Goal: Information Seeking & Learning: Compare options

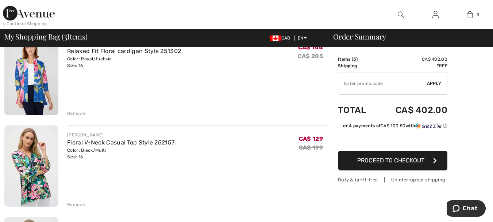
scroll to position [139, 0]
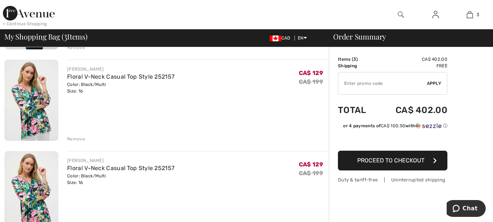
click at [80, 139] on div "Remove" at bounding box center [76, 138] width 18 height 7
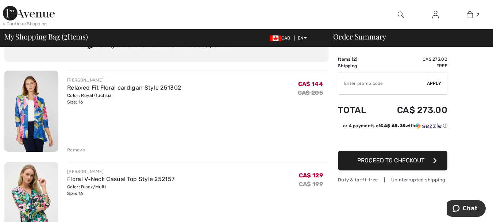
scroll to position [0, 0]
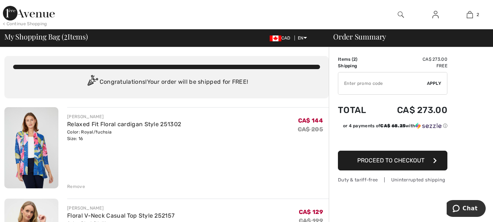
click at [403, 159] on span "Proceed to Checkout" at bounding box center [390, 160] width 67 height 7
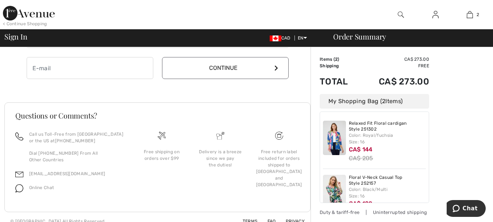
scroll to position [249, 0]
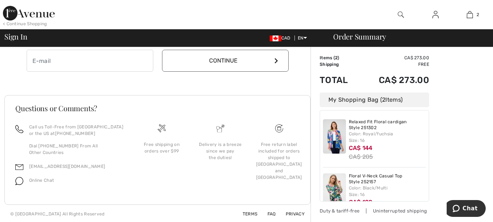
click at [259, 60] on button "Continue" at bounding box center [225, 61] width 127 height 22
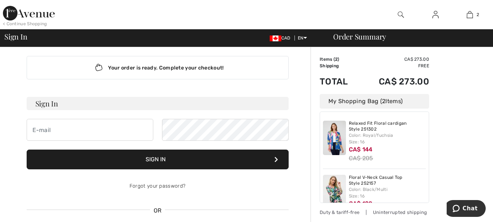
scroll to position [0, 0]
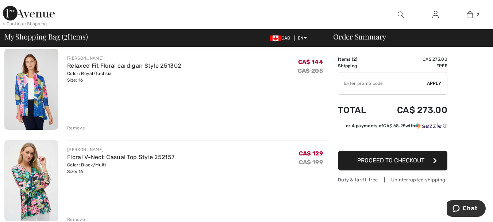
scroll to position [88, 0]
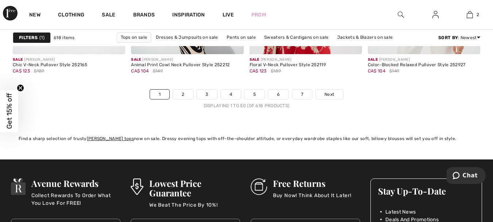
scroll to position [3219, 0]
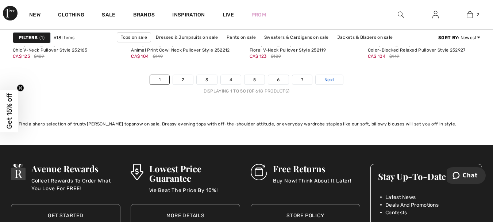
click at [333, 81] on span "Next" at bounding box center [330, 79] width 10 height 7
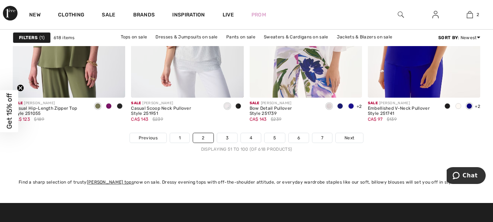
scroll to position [3220, 0]
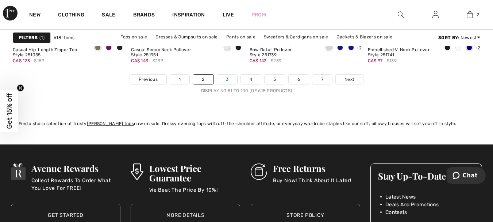
click at [228, 80] on link "3" at bounding box center [227, 78] width 20 height 9
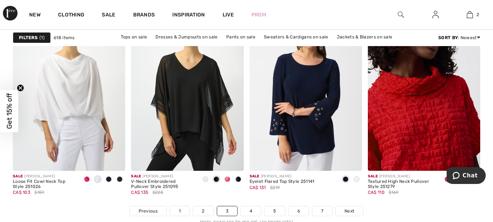
scroll to position [3117, 0]
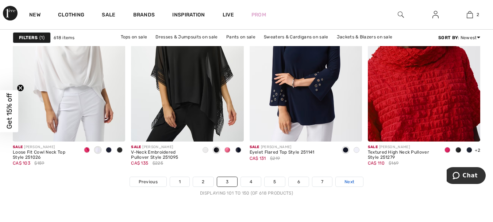
click at [344, 179] on link "Next" at bounding box center [349, 181] width 27 height 9
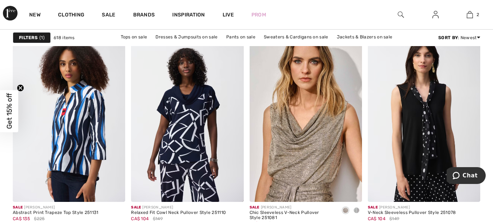
scroll to position [2364, 0]
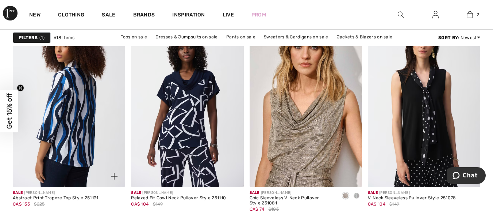
click at [86, 132] on img at bounding box center [69, 102] width 112 height 169
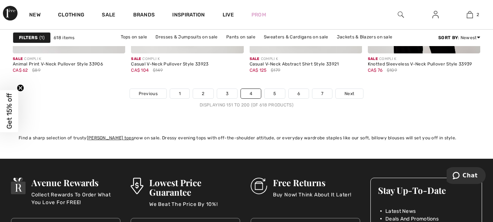
scroll to position [3220, 0]
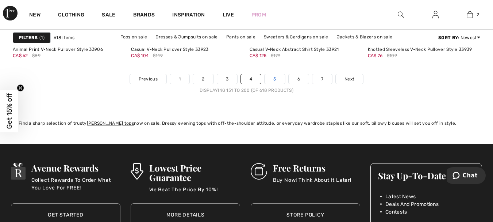
click at [273, 80] on link "5" at bounding box center [275, 78] width 20 height 9
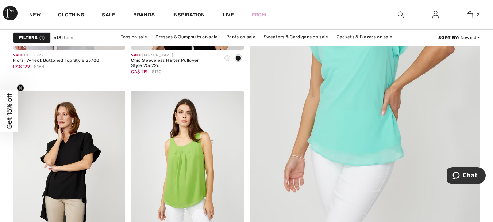
scroll to position [285, 0]
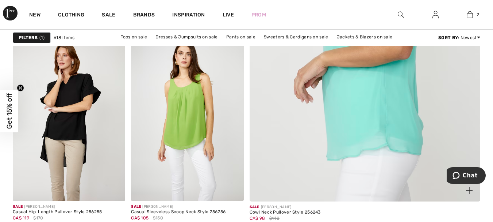
click at [400, 103] on img at bounding box center [364, 30] width 277 height 416
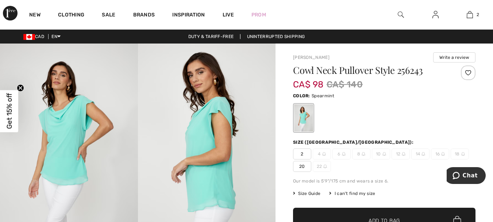
click at [304, 190] on span "Size Guide" at bounding box center [306, 193] width 27 height 7
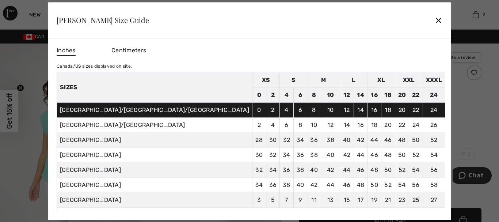
click at [434, 20] on div "✕" at bounding box center [438, 20] width 8 height 15
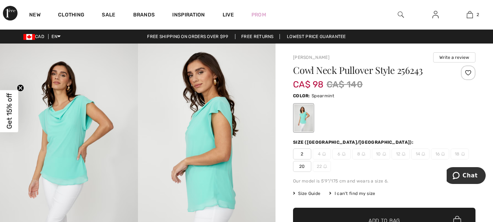
click at [346, 193] on div "I can't find my size" at bounding box center [352, 193] width 46 height 7
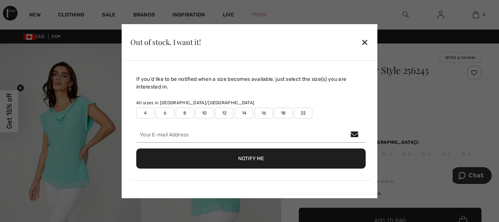
click at [362, 44] on div "✕" at bounding box center [365, 41] width 8 height 15
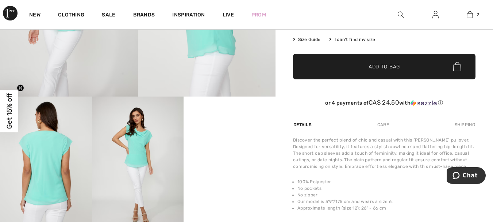
scroll to position [161, 0]
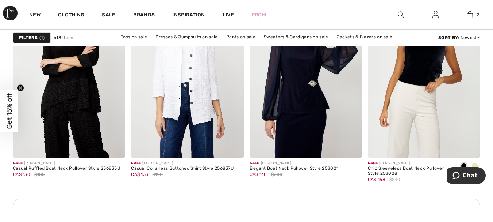
scroll to position [1485, 0]
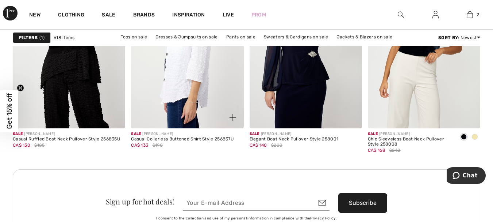
click at [186, 82] on img at bounding box center [187, 43] width 112 height 169
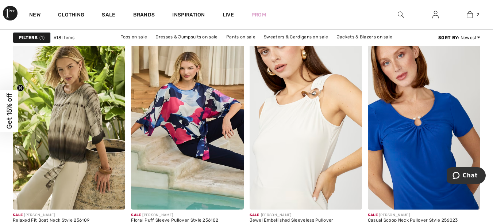
scroll to position [2400, 0]
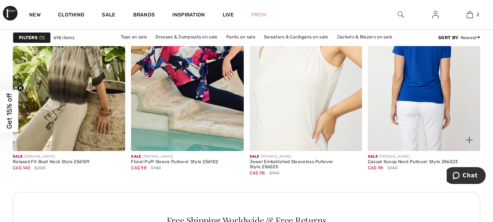
click at [460, 114] on img at bounding box center [424, 66] width 112 height 169
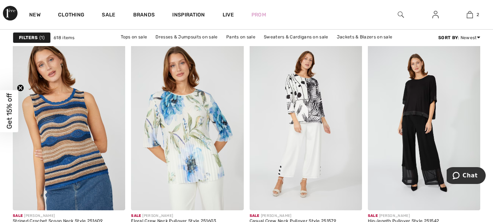
scroll to position [2854, 0]
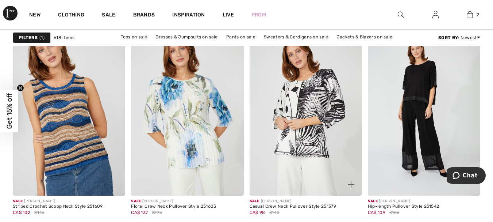
click at [310, 169] on img at bounding box center [306, 111] width 112 height 169
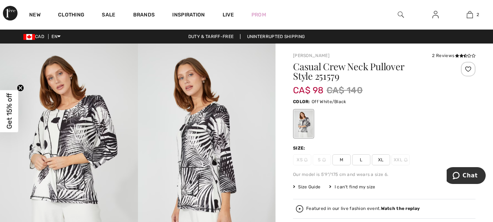
click at [96, 171] on img at bounding box center [69, 146] width 138 height 207
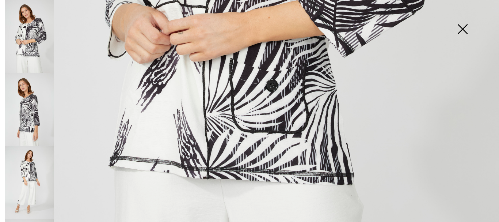
scroll to position [432, 0]
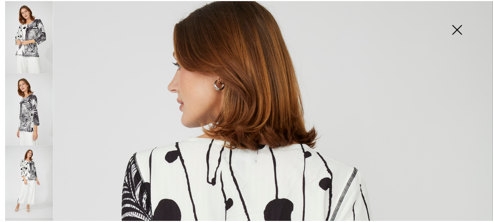
scroll to position [44, 0]
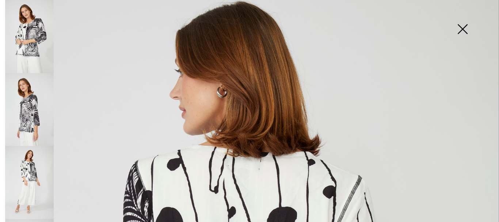
click at [463, 28] on img at bounding box center [462, 30] width 37 height 38
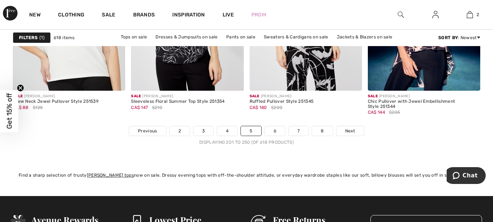
scroll to position [3241, 0]
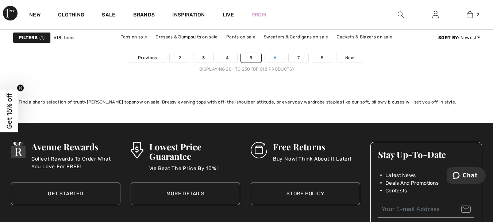
click at [274, 56] on link "6" at bounding box center [275, 57] width 20 height 9
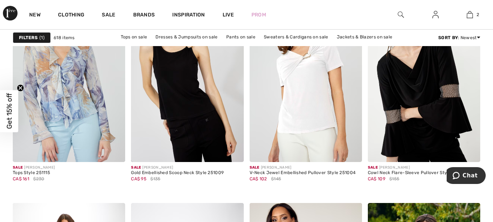
scroll to position [563, 0]
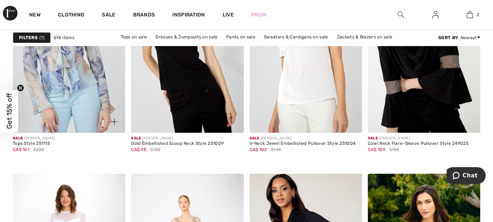
click at [99, 113] on div at bounding box center [110, 117] width 30 height 30
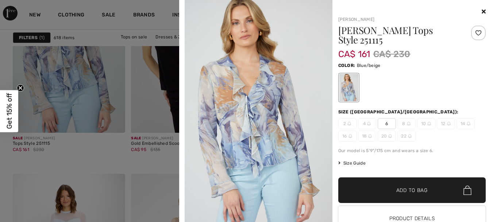
click at [482, 11] on icon at bounding box center [484, 11] width 4 height 6
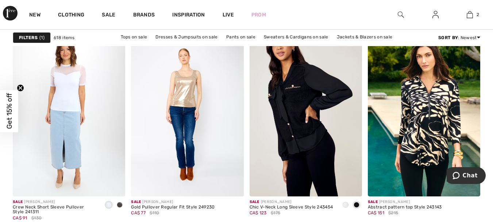
scroll to position [724, 0]
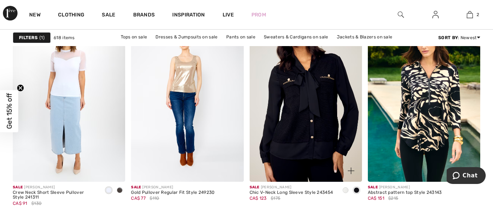
click at [323, 138] on img at bounding box center [306, 96] width 112 height 169
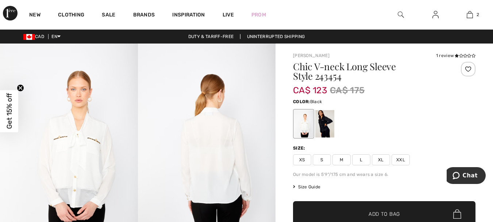
click at [320, 133] on div at bounding box center [324, 123] width 19 height 27
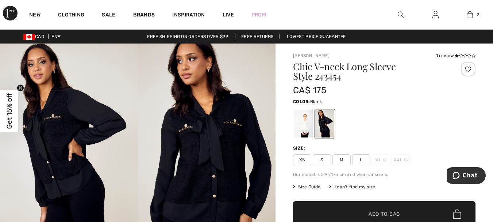
click at [224, 154] on img at bounding box center [207, 146] width 138 height 207
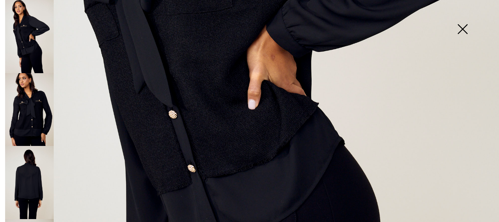
scroll to position [337, 0]
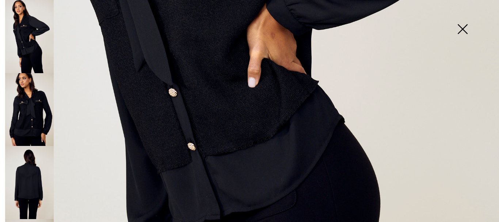
click at [24, 107] on img at bounding box center [29, 109] width 49 height 73
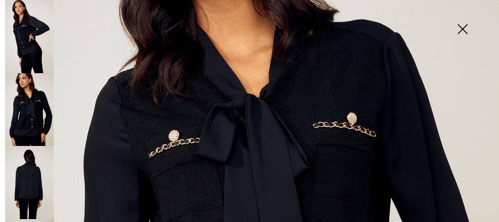
scroll to position [154, 0]
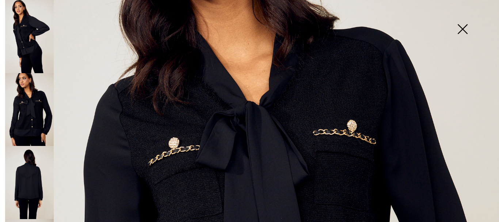
click at [28, 174] on img at bounding box center [29, 182] width 49 height 73
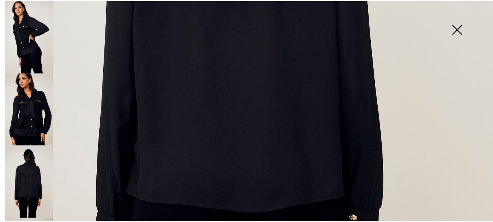
scroll to position [366, 0]
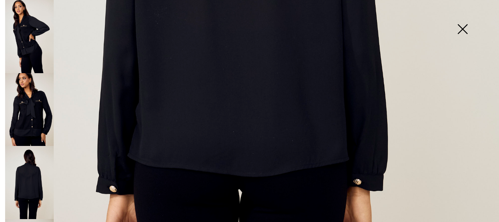
click at [460, 31] on img at bounding box center [462, 30] width 37 height 38
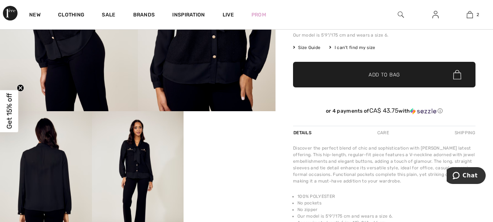
scroll to position [168, 0]
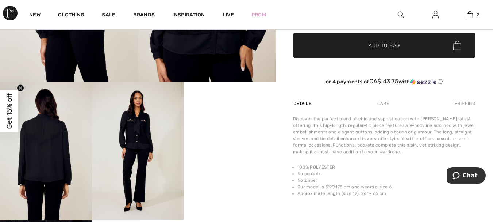
click at [254, 128] on video "Your browser does not support the video tag." at bounding box center [230, 105] width 92 height 46
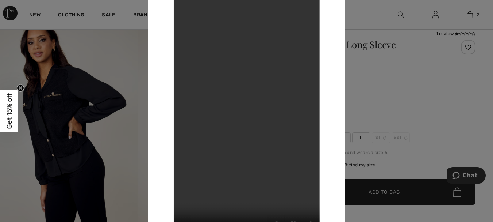
scroll to position [0, 0]
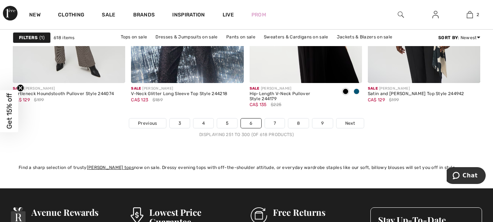
scroll to position [3235, 0]
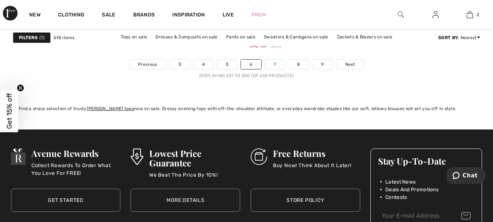
click at [272, 62] on link "7" at bounding box center [275, 64] width 20 height 9
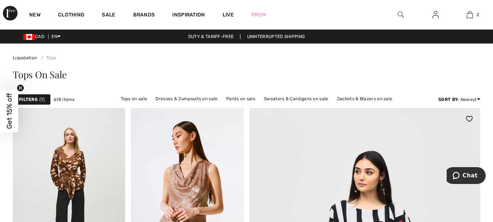
checkbox input "true"
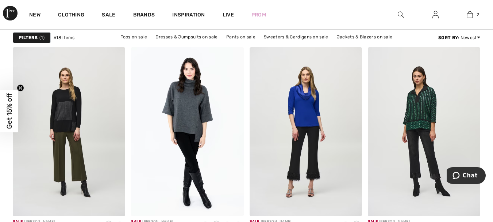
scroll to position [2349, 0]
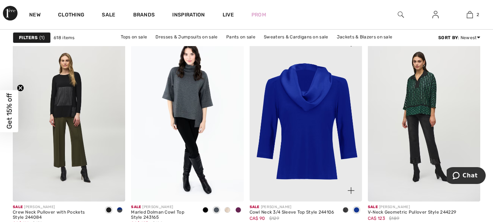
click at [312, 169] on img at bounding box center [306, 116] width 112 height 169
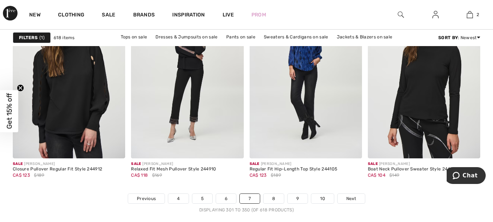
scroll to position [3191, 0]
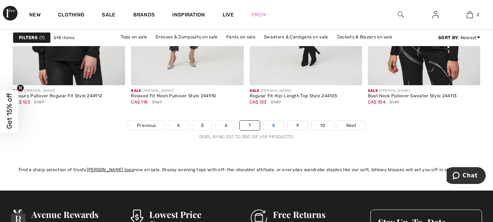
click at [275, 120] on link "8" at bounding box center [274, 124] width 20 height 9
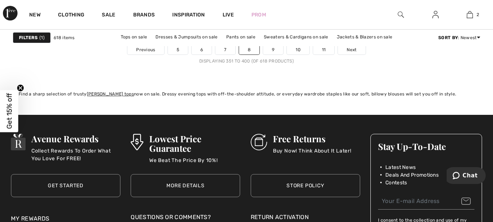
scroll to position [3176, 0]
